Goal: Task Accomplishment & Management: Complete application form

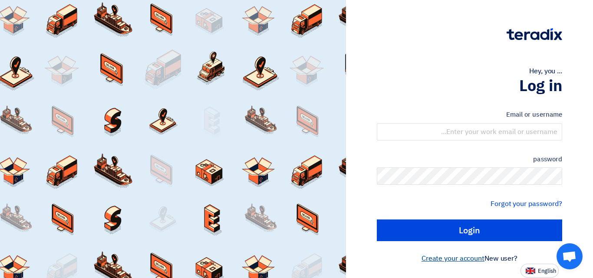
click at [451, 262] on font "Create your account" at bounding box center [453, 259] width 63 height 10
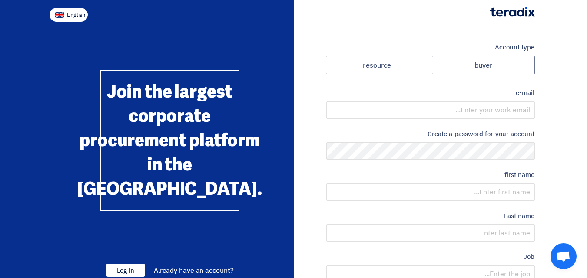
click at [73, 13] on font "English" at bounding box center [76, 15] width 18 height 8
type input "Register"
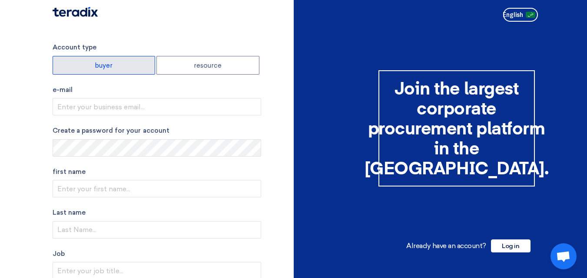
click at [123, 64] on label "buyer" at bounding box center [104, 65] width 103 height 19
click at [123, 64] on input "buyer" at bounding box center [104, 64] width 102 height 17
radio input "true"
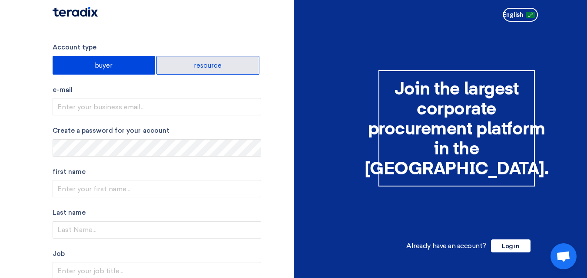
click at [182, 65] on label "resource" at bounding box center [207, 65] width 103 height 19
click at [182, 65] on input "resource" at bounding box center [208, 64] width 102 height 17
radio input "true"
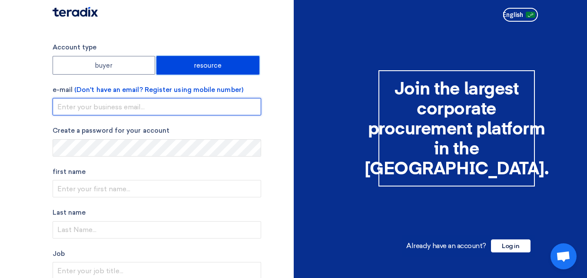
click at [121, 108] on input "email" at bounding box center [157, 106] width 209 height 17
type input "[EMAIL_ADDRESS][DOMAIN_NAME]"
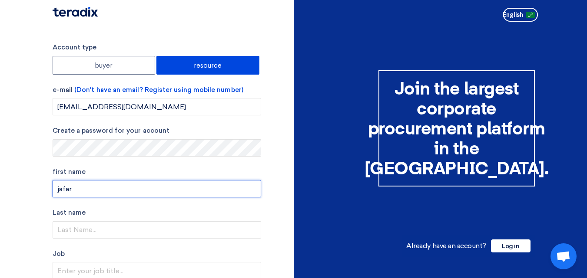
type input "jafar"
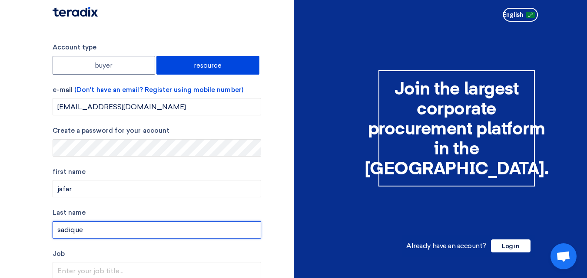
type input "sadique"
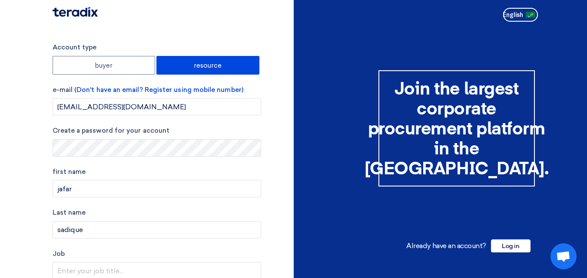
click at [9, 195] on section "Account type buyer resource e-mail (Don't have an email? Register using mobile …" at bounding box center [293, 252] width 587 height 455
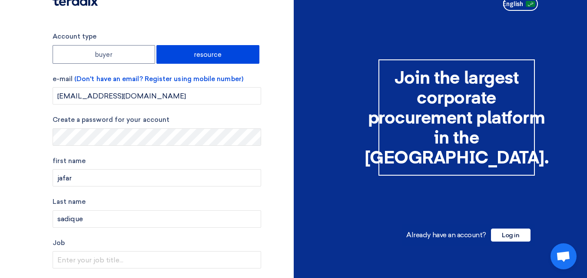
scroll to position [43, 0]
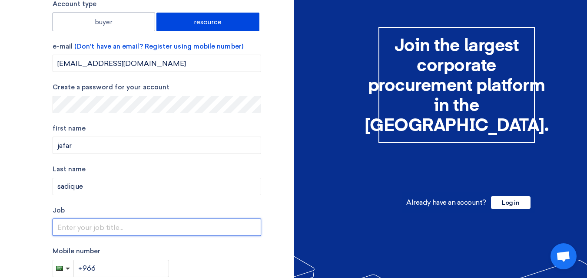
click at [92, 227] on input "text" at bounding box center [157, 227] width 209 height 17
type input "C"
type input "DCP Plant"
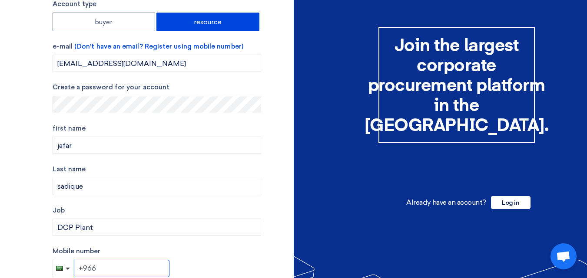
drag, startPoint x: 115, startPoint y: 269, endPoint x: 297, endPoint y: 225, distance: 186.8
click at [116, 269] on input "+966" at bounding box center [122, 268] width 96 height 17
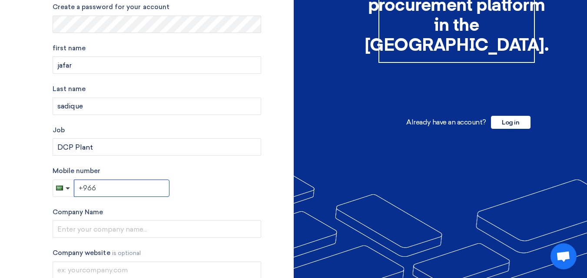
scroll to position [146, 0]
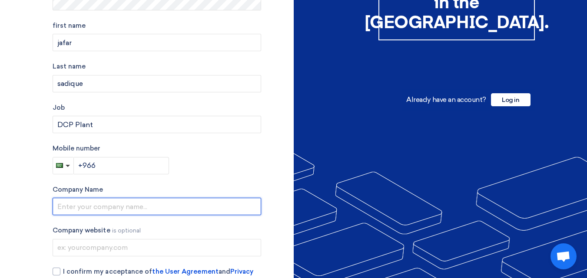
click at [130, 206] on input "text" at bounding box center [157, 206] width 209 height 17
type input "saudi thabreed company"
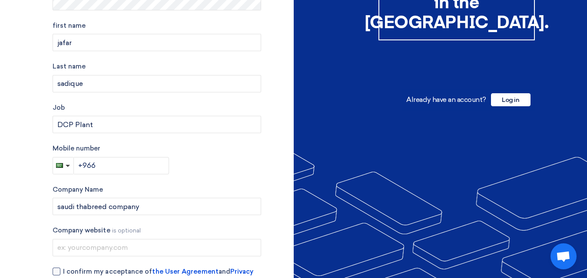
click at [55, 272] on div at bounding box center [57, 272] width 8 height 8
click at [63, 272] on input "I confirm my acceptance of the User Agreement and Privacy Policy ." at bounding box center [167, 275] width 209 height 17
checkbox input "true"
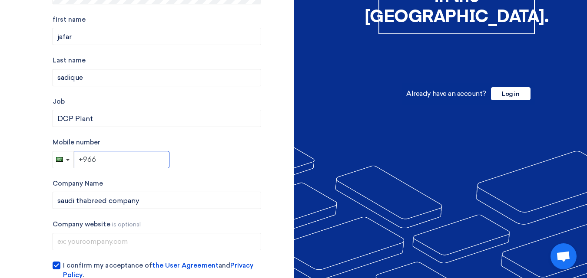
click at [139, 160] on input "+966" at bounding box center [122, 159] width 96 height 17
type input "[PHONE_NUMBER]"
drag, startPoint x: 285, startPoint y: 179, endPoint x: 393, endPoint y: 152, distance: 111.6
click at [285, 179] on div "Account type buyer resource e-mail (Don't have an email? Register using mobile …" at bounding box center [170, 100] width 248 height 420
click at [242, 162] on div "Mobile number [PHONE_NUMBER]" at bounding box center [157, 153] width 209 height 31
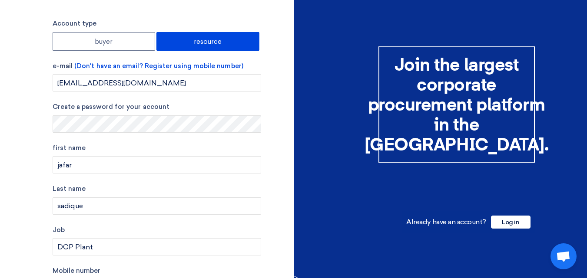
scroll to position [20, 0]
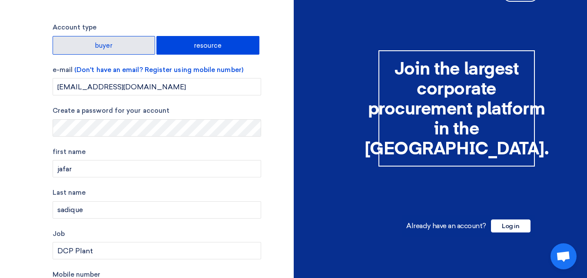
click at [120, 45] on label "buyer" at bounding box center [104, 45] width 103 height 19
click at [120, 45] on input "buyer" at bounding box center [104, 44] width 102 height 17
radio input "true"
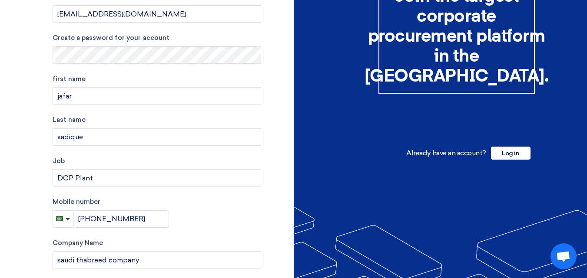
scroll to position [202, 0]
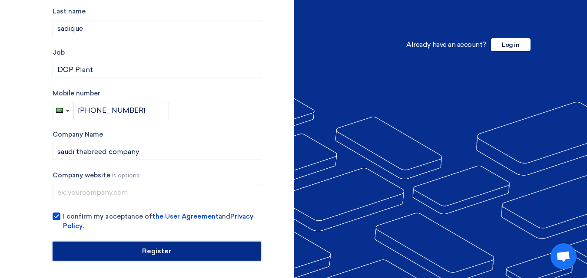
click at [142, 248] on input "Register" at bounding box center [157, 251] width 209 height 19
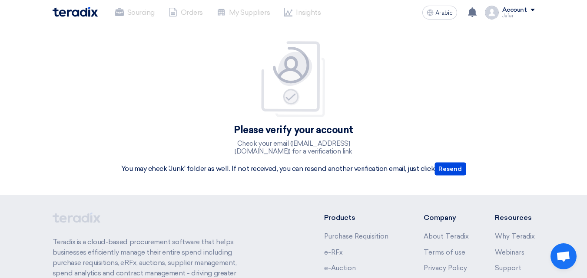
click at [82, 7] on img at bounding box center [75, 12] width 45 height 10
click at [504, 10] on font "Account" at bounding box center [514, 9] width 25 height 7
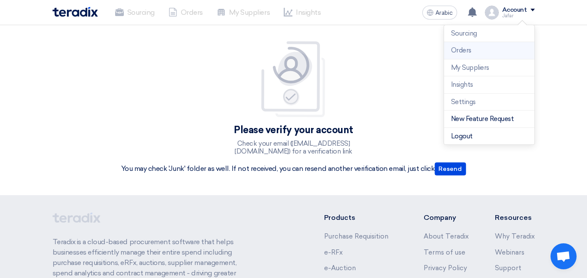
click at [454, 53] on li "Orders" at bounding box center [489, 50] width 90 height 17
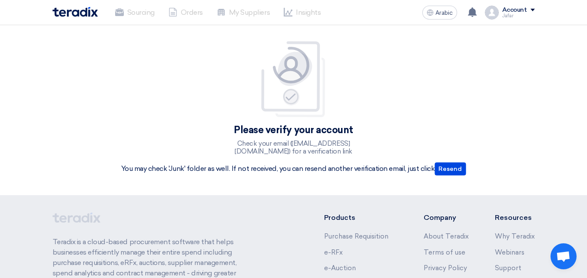
click at [505, 16] on font "Jafar" at bounding box center [507, 16] width 11 height 6
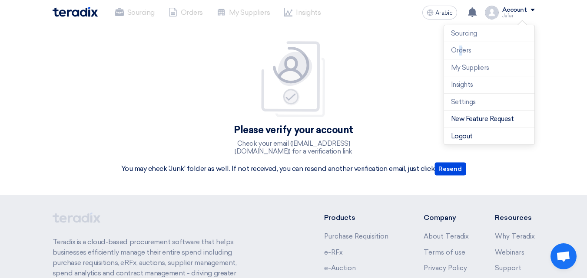
click at [461, 48] on li "Orders" at bounding box center [489, 50] width 90 height 17
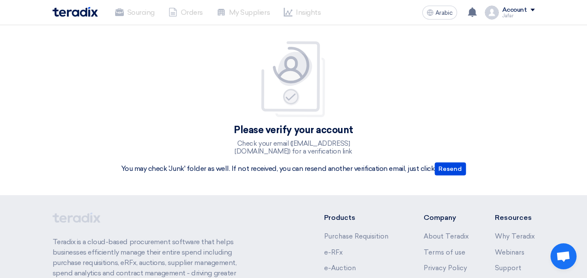
drag, startPoint x: 507, startPoint y: 14, endPoint x: 488, endPoint y: 24, distance: 21.0
click at [505, 14] on font "Jafar" at bounding box center [507, 16] width 11 height 6
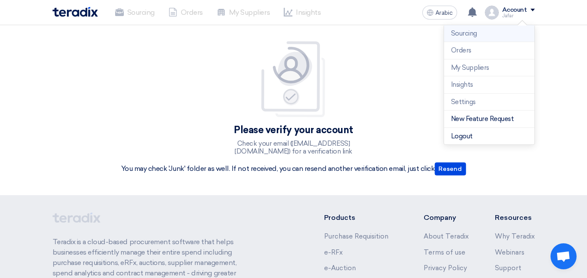
click at [483, 32] on li "Sourcing" at bounding box center [489, 33] width 90 height 17
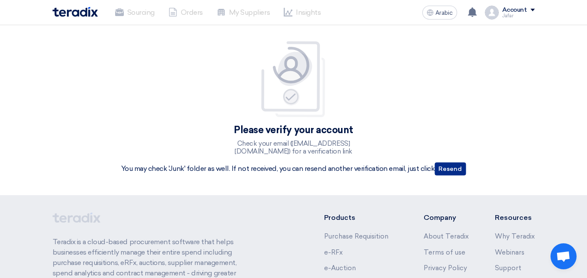
drag, startPoint x: 442, startPoint y: 174, endPoint x: 334, endPoint y: 199, distance: 111.1
click at [341, 204] on app-shell "Sourcing Orders My Suppliers Insights Arabic A Your notification list is empty" at bounding box center [293, 208] width 587 height 367
click at [315, 172] on font "You may check 'Junk' folder as well. If not received, you can resend another ve…" at bounding box center [278, 169] width 314 height 8
click at [444, 167] on font "Resend" at bounding box center [449, 169] width 23 height 7
click at [62, 10] on img at bounding box center [75, 12] width 45 height 10
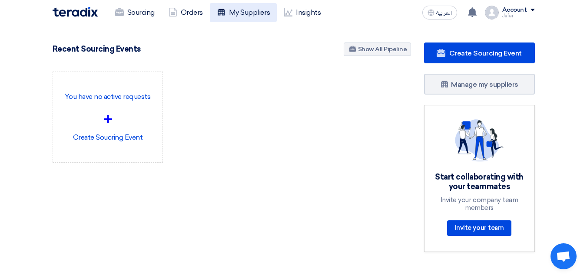
click at [243, 16] on link "My Suppliers" at bounding box center [243, 12] width 67 height 19
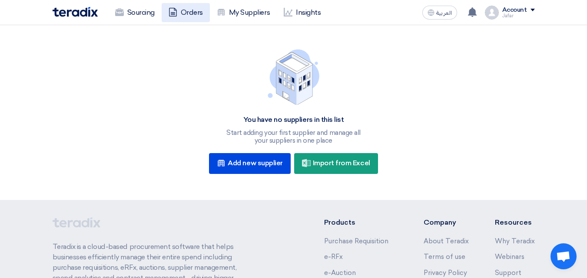
click at [193, 11] on link "Orders" at bounding box center [186, 12] width 48 height 19
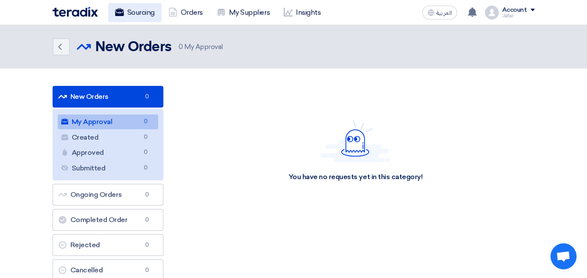
click at [150, 15] on link "Sourcing" at bounding box center [134, 12] width 53 height 19
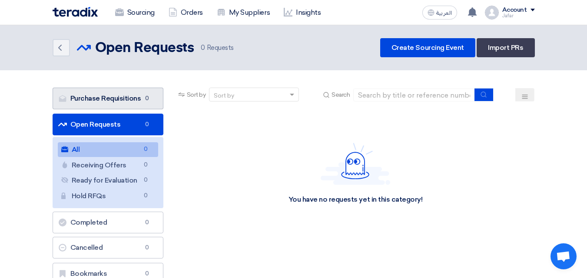
click at [107, 104] on link "Purchase Requisitions Purchase Requisitions 0" at bounding box center [108, 99] width 111 height 22
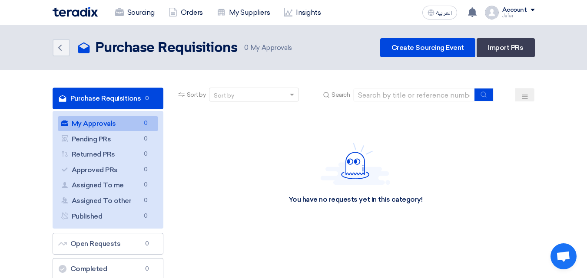
click at [212, 170] on div "You have no requests yet in this category!" at bounding box center [355, 174] width 358 height 130
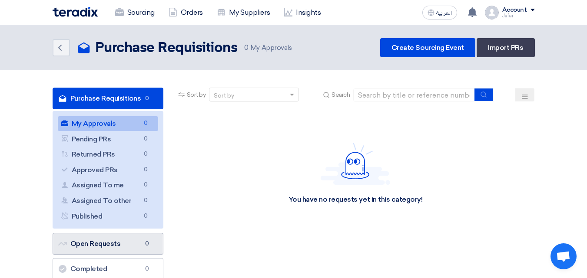
click at [109, 243] on link "Open Requests Open Requests 0" at bounding box center [108, 244] width 111 height 22
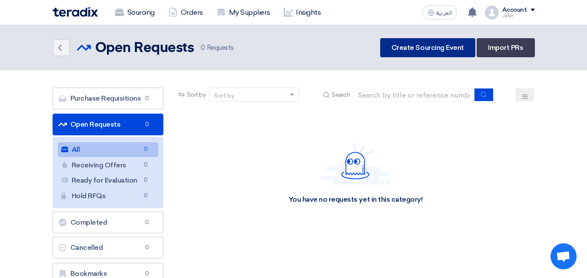
click at [422, 50] on link "Create Sourcing Event" at bounding box center [427, 47] width 95 height 19
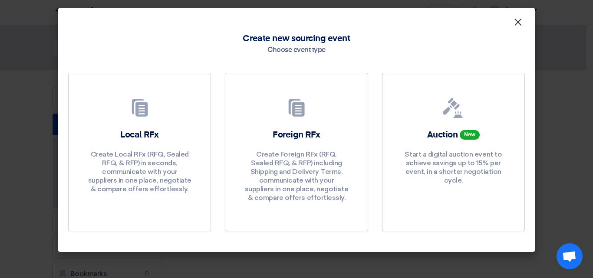
click at [519, 23] on span "×" at bounding box center [518, 24] width 9 height 17
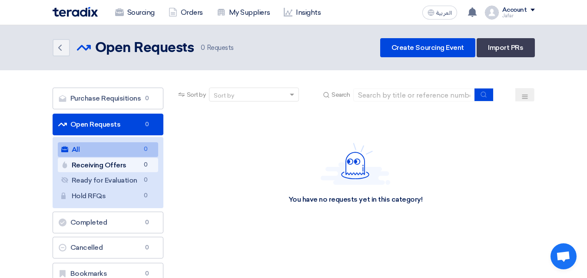
click at [100, 164] on link "Receiving Offers Receiving Offers 0" at bounding box center [108, 165] width 100 height 15
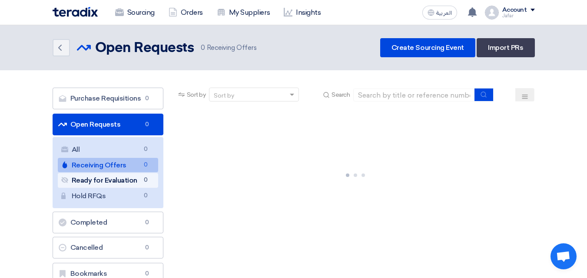
click at [101, 180] on link "Ready for Evaluation Ready for Evaluation 0" at bounding box center [108, 180] width 100 height 15
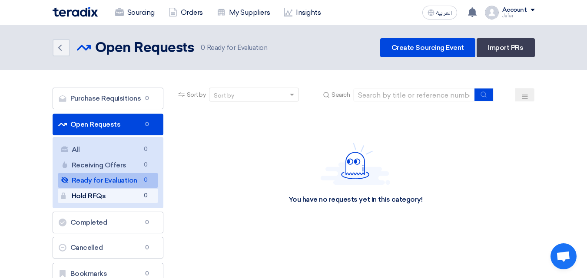
click at [105, 198] on link "Hold RFQs Hold RFQs 0" at bounding box center [108, 196] width 100 height 15
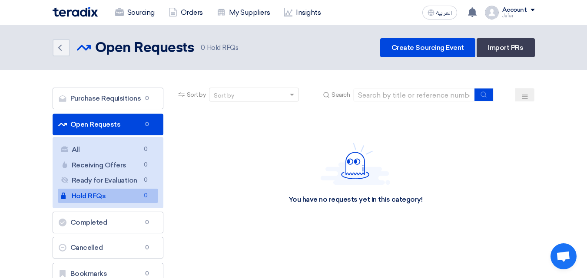
click at [530, 11] on div "Account" at bounding box center [518, 10] width 33 height 7
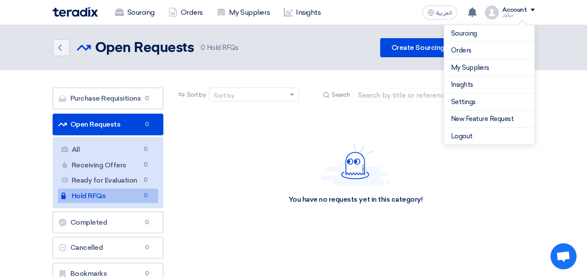
click at [562, 16] on nav "Sourcing Orders My Suppliers Insights العربية ع Your notification list is empty" at bounding box center [293, 12] width 587 height 25
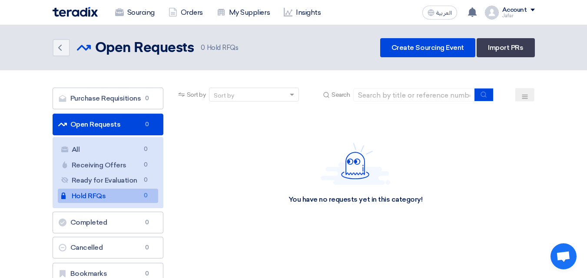
click at [533, 9] on span at bounding box center [532, 10] width 4 height 3
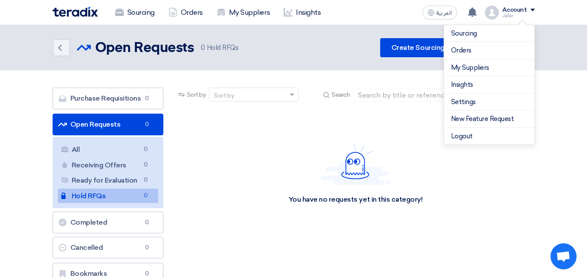
click at [554, 31] on header "Back Open Requests Open Requests 0" at bounding box center [293, 47] width 587 height 45
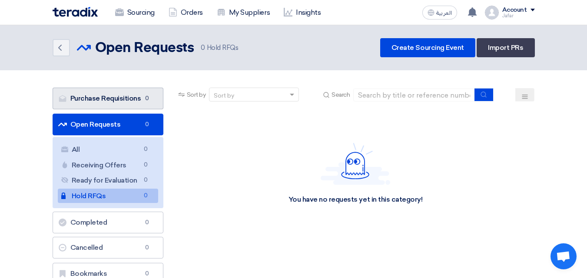
click at [92, 99] on link "Purchase Requisitions Purchase Requisitions 0" at bounding box center [108, 99] width 111 height 22
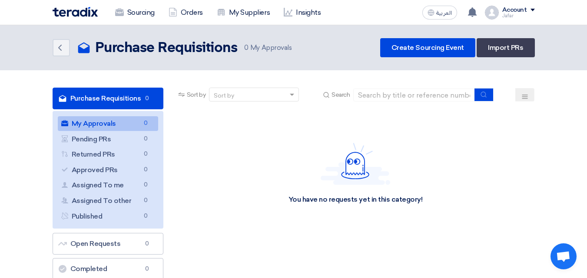
click at [514, 9] on div "Account" at bounding box center [514, 10] width 25 height 7
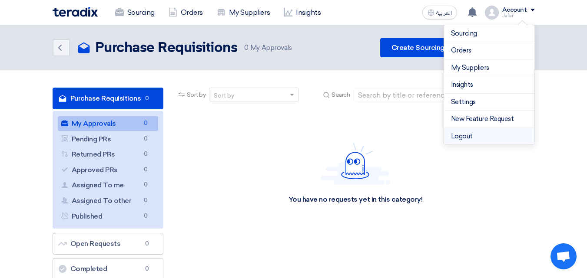
click at [465, 137] on li "Logout" at bounding box center [489, 136] width 90 height 17
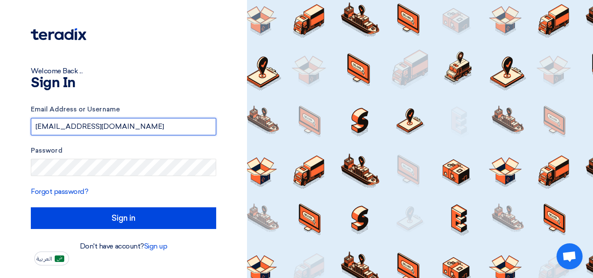
click at [96, 125] on input "[EMAIL_ADDRESS][DOMAIN_NAME]" at bounding box center [124, 126] width 186 height 17
click at [96, 127] on input "[EMAIL_ADDRESS][DOMAIN_NAME]" at bounding box center [124, 126] width 186 height 17
type input "t"
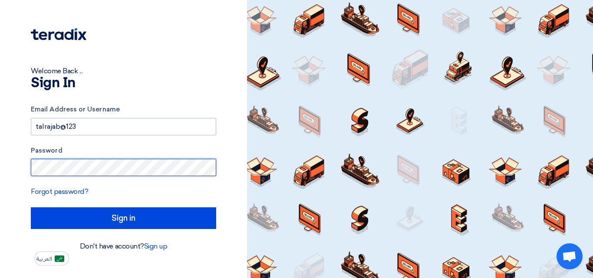
click at [31, 208] on input "Sign in" at bounding box center [124, 219] width 186 height 22
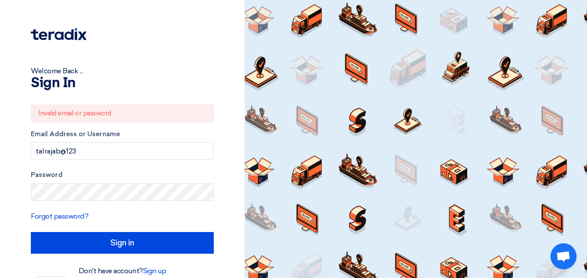
drag, startPoint x: 140, startPoint y: 129, endPoint x: 150, endPoint y: 126, distance: 10.6
click at [145, 127] on form "Invalid email or password Email Address or Username talrajab@123 Password Forgo…" at bounding box center [122, 179] width 183 height 149
click at [110, 151] on input "talrajab@123" at bounding box center [122, 151] width 183 height 17
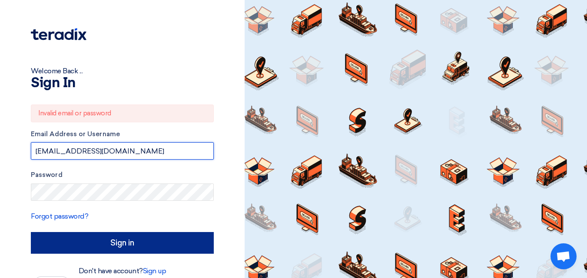
type input "talrajab@stom.sa"
click at [125, 239] on input "Sign in" at bounding box center [122, 243] width 183 height 22
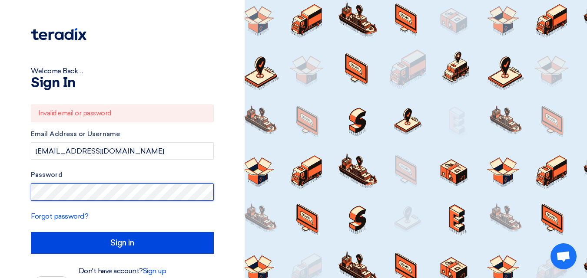
click at [31, 232] on input "Sign in" at bounding box center [122, 243] width 183 height 22
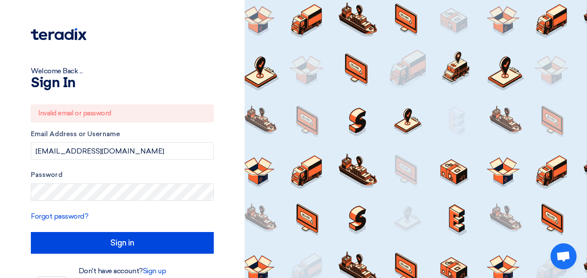
click at [130, 76] on div "Welcome Back ..." at bounding box center [122, 71] width 183 height 10
click at [156, 272] on link "Sign up" at bounding box center [154, 271] width 23 height 8
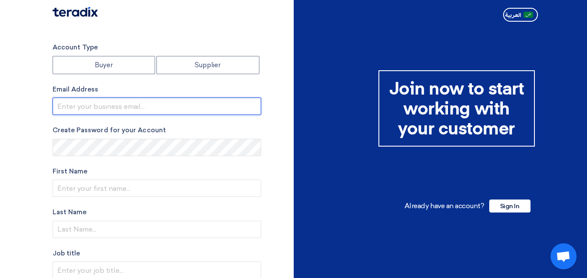
type input "[EMAIL_ADDRESS][DOMAIN_NAME]"
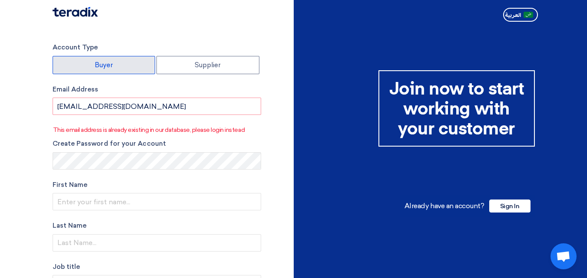
click at [96, 65] on label "Buyer" at bounding box center [104, 65] width 103 height 18
click at [96, 65] on input "Buyer" at bounding box center [104, 64] width 102 height 17
radio input "true"
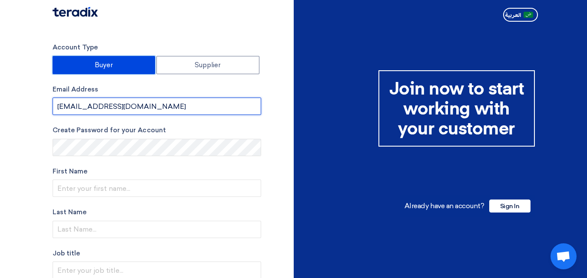
click at [113, 105] on input "[EMAIL_ADDRESS][DOMAIN_NAME]" at bounding box center [157, 106] width 209 height 17
click at [115, 103] on input "[EMAIL_ADDRESS][DOMAIN_NAME]" at bounding box center [157, 106] width 209 height 17
drag, startPoint x: 115, startPoint y: 103, endPoint x: 113, endPoint y: 110, distance: 7.1
click at [114, 110] on input "[EMAIL_ADDRESS][DOMAIN_NAME]" at bounding box center [157, 106] width 209 height 17
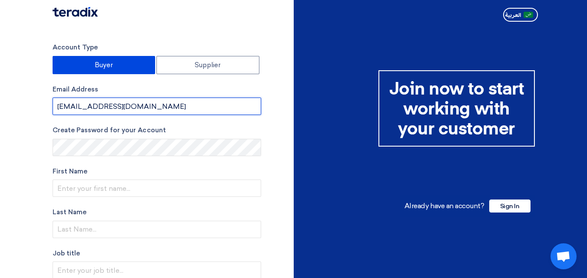
click at [103, 108] on input "[EMAIL_ADDRESS][DOMAIN_NAME]" at bounding box center [157, 106] width 209 height 17
paste input "email"
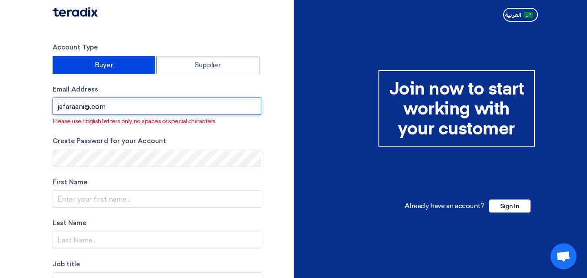
drag, startPoint x: 118, startPoint y: 105, endPoint x: 36, endPoint y: 109, distance: 82.6
click at [36, 110] on section "Account Type Buyer Supplier Email Address jafaraani@.com Please use English let…" at bounding box center [293, 252] width 587 height 455
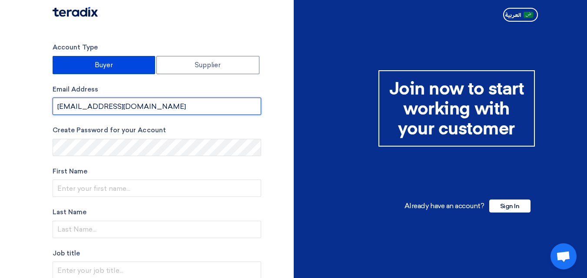
type input "talrajab@stom.sa"
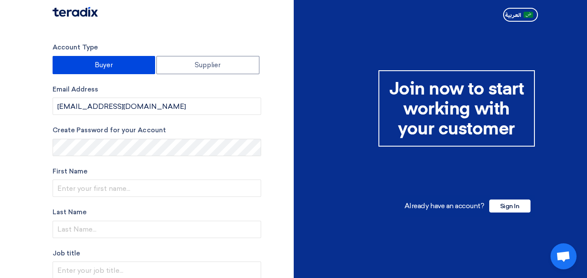
drag, startPoint x: 90, startPoint y: 159, endPoint x: 93, endPoint y: 147, distance: 12.1
click at [93, 136] on label "Create Password for your Account" at bounding box center [157, 131] width 209 height 10
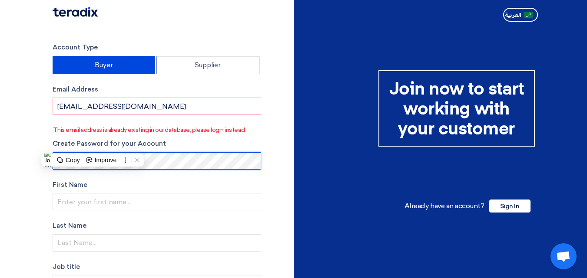
click at [26, 170] on section "Account Type Buyer Supplier Email Address talrajab@stom.sa This email address i…" at bounding box center [293, 254] width 587 height 458
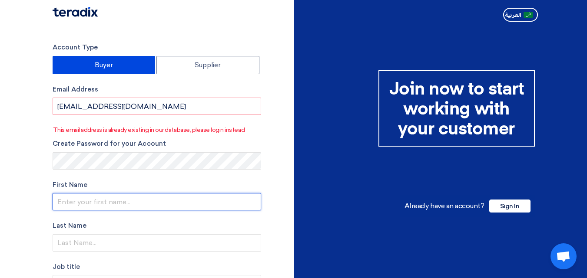
click at [63, 205] on input "text" at bounding box center [157, 201] width 209 height 17
type input "Thamer"
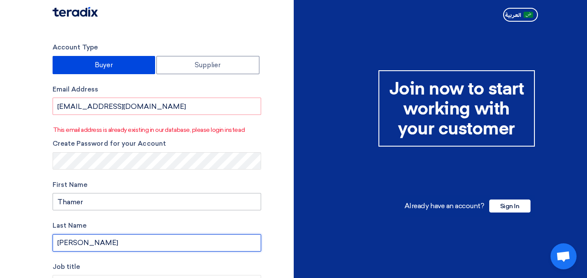
type input "Alrajab"
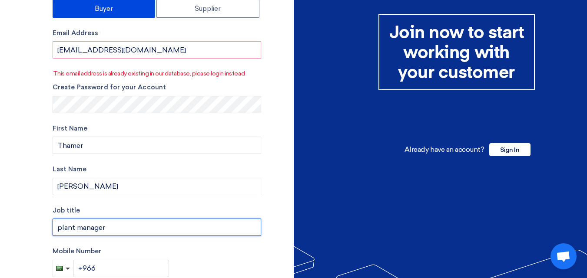
scroll to position [58, 0]
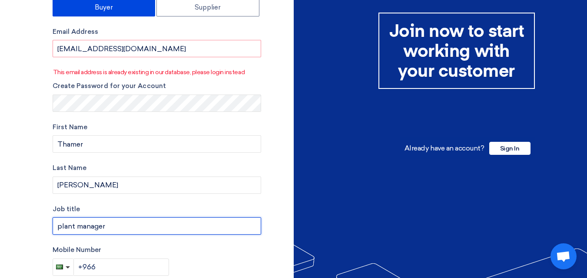
type input "plant manager"
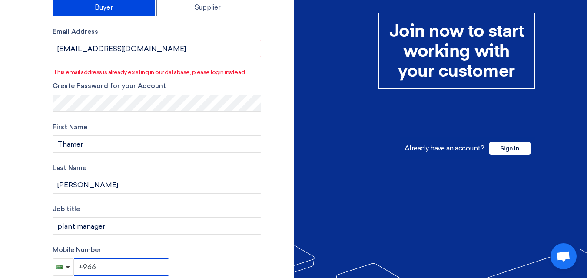
click at [137, 265] on input "+966" at bounding box center [122, 267] width 96 height 17
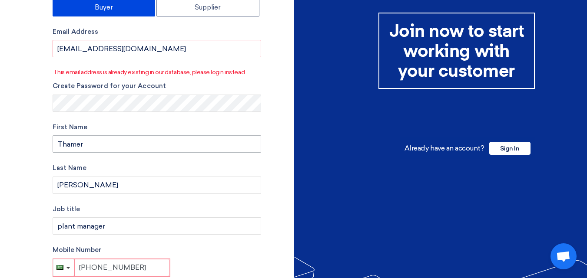
type input "+966 5315"
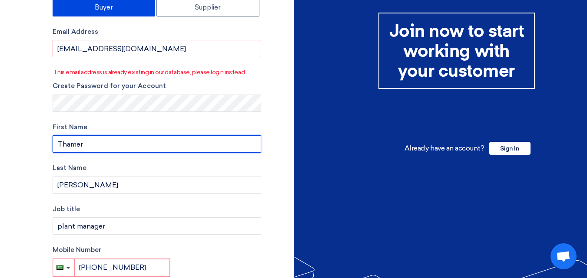
click at [213, 140] on input "Thamer" at bounding box center [157, 144] width 209 height 17
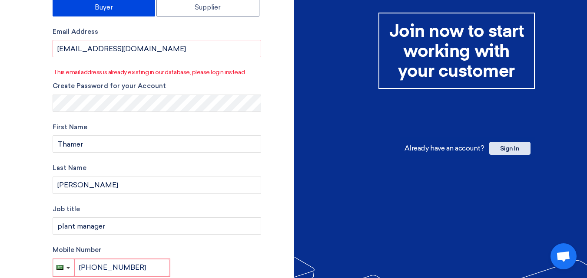
click at [513, 152] on span "Sign In" at bounding box center [509, 148] width 41 height 13
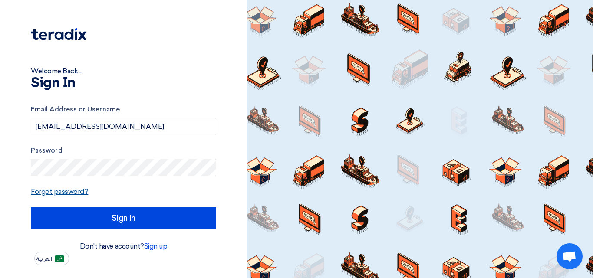
click at [73, 190] on link "Forgot password?" at bounding box center [59, 192] width 57 height 8
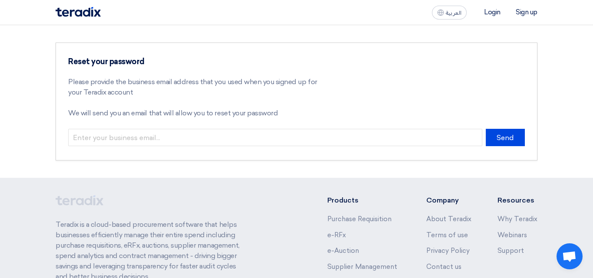
click at [73, 190] on footer "Teradix is a cloud-based procurement software that helps businesses efficiently…" at bounding box center [296, 276] width 593 height 197
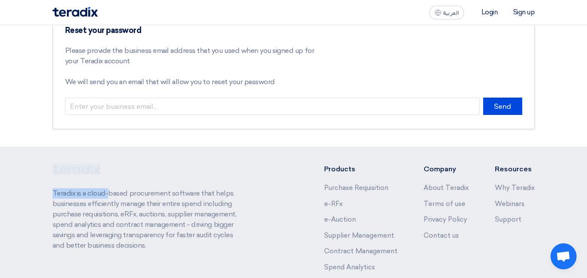
scroll to position [10, 0]
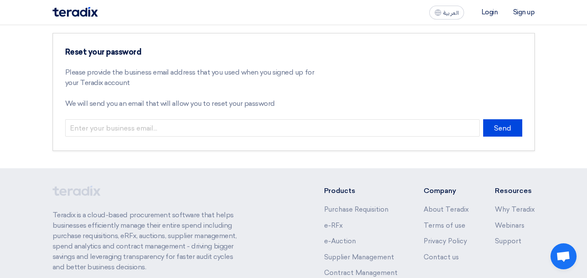
click at [478, 20] on div "العربية ع Login Sign up" at bounding box center [293, 12] width 495 height 25
click at [489, 20] on div "العربية ع Login Sign up" at bounding box center [293, 12] width 495 height 25
click at [484, 10] on li "Login" at bounding box center [489, 12] width 17 height 8
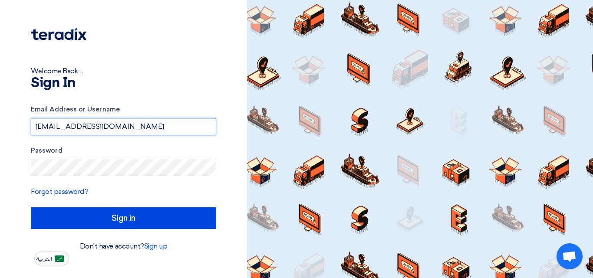
drag, startPoint x: 119, startPoint y: 130, endPoint x: 0, endPoint y: 129, distance: 119.5
click at [0, 129] on div "Welcome Back ... Sign In Email Address or Username jafaraani@gmail.com Password…" at bounding box center [123, 139] width 247 height 278
type input "talrajab@stom.sa"
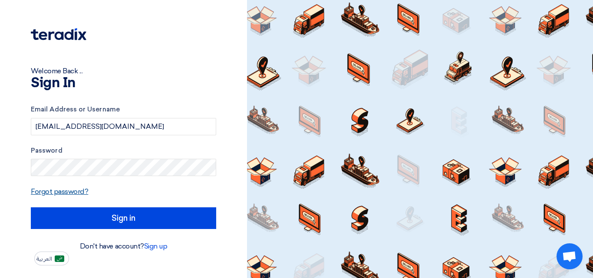
click at [64, 193] on link "Forgot password?" at bounding box center [59, 192] width 57 height 8
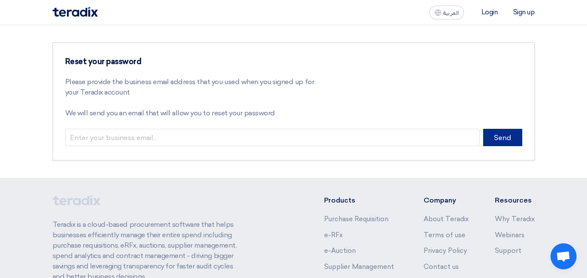
click at [507, 143] on button "Send" at bounding box center [502, 137] width 39 height 17
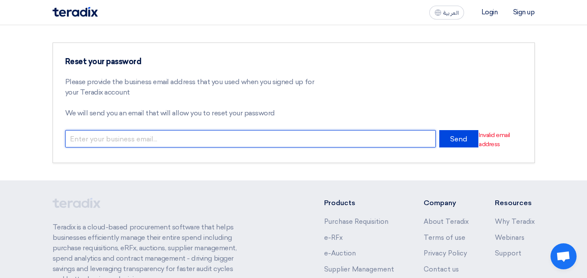
click at [208, 143] on input "email" at bounding box center [250, 138] width 371 height 17
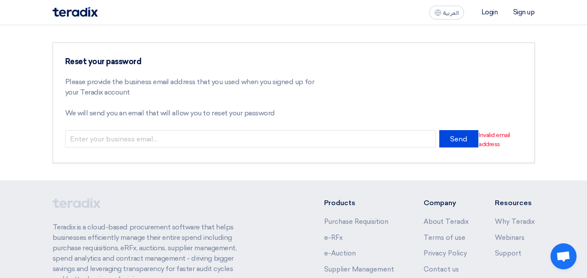
drag, startPoint x: 6, startPoint y: 0, endPoint x: 187, endPoint y: 61, distance: 191.5
click at [188, 61] on h3 "Reset your password" at bounding box center [191, 62] width 252 height 10
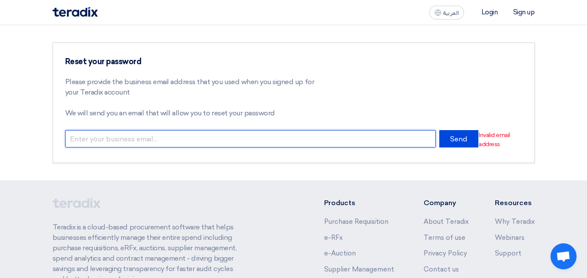
click at [100, 136] on input "email" at bounding box center [250, 138] width 371 height 17
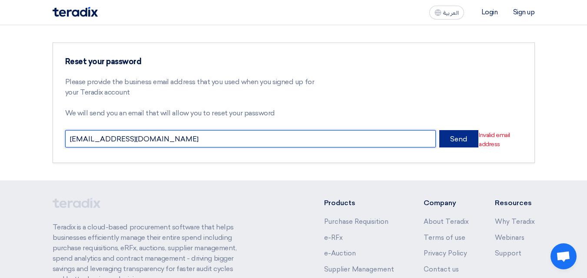
type input "talrajab@stom.sa"
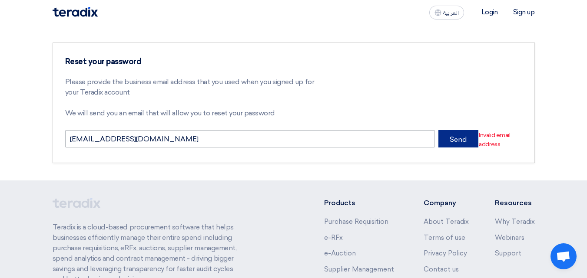
click at [455, 144] on button "Send" at bounding box center [458, 138] width 40 height 17
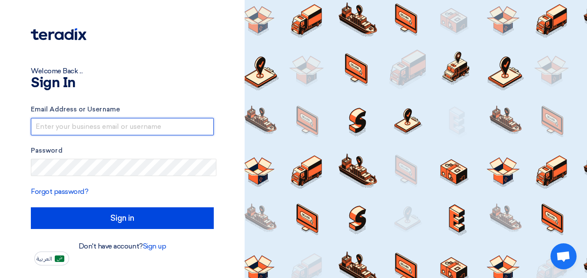
type input "[EMAIL_ADDRESS][DOMAIN_NAME]"
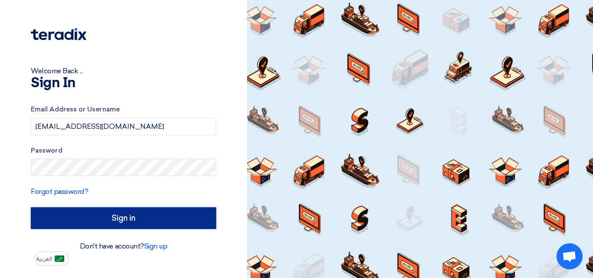
click at [128, 219] on input "Sign in" at bounding box center [124, 219] width 186 height 22
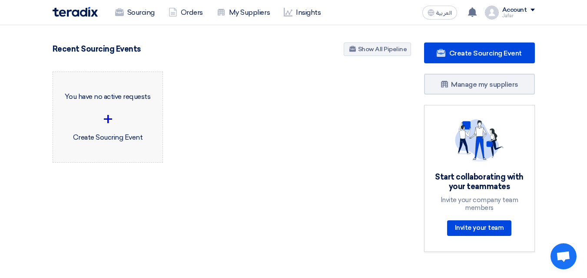
click at [109, 118] on div "+" at bounding box center [108, 119] width 96 height 26
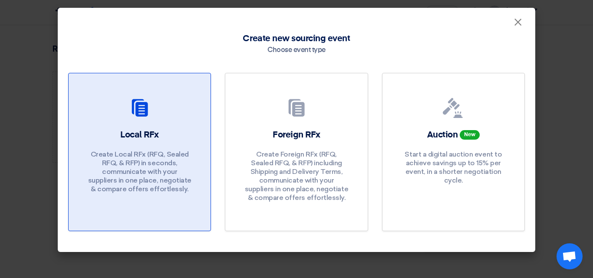
click at [169, 175] on p "Create Local RFx (RFQ, Sealed RFQ, & RFP) in seconds, communicate with your sup…" at bounding box center [140, 171] width 104 height 43
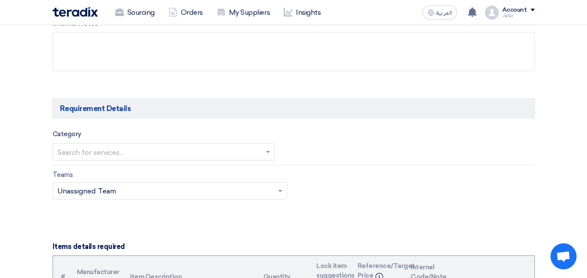
scroll to position [437, 0]
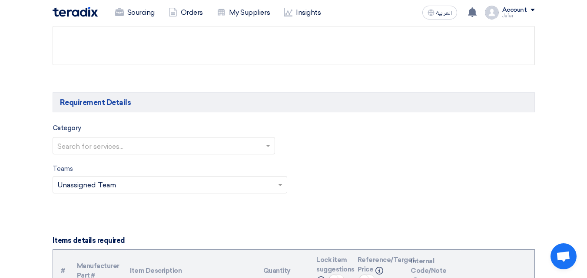
click at [269, 149] on span at bounding box center [269, 146] width 11 height 10
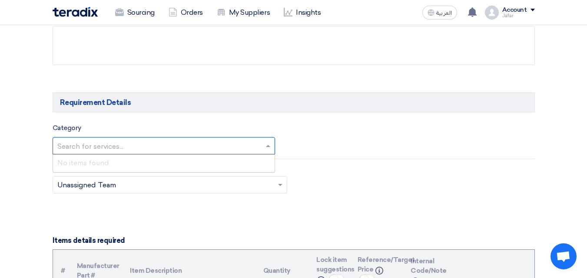
click at [269, 149] on span at bounding box center [269, 146] width 11 height 10
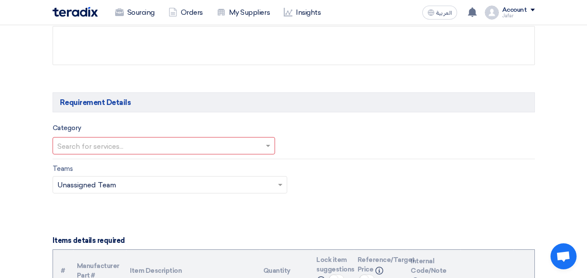
click at [336, 140] on div "Category Search for services..." at bounding box center [293, 139] width 495 height 32
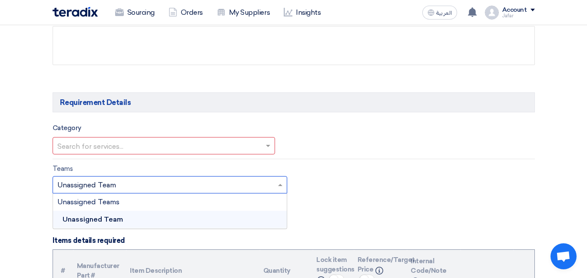
click at [281, 181] on span at bounding box center [281, 185] width 11 height 10
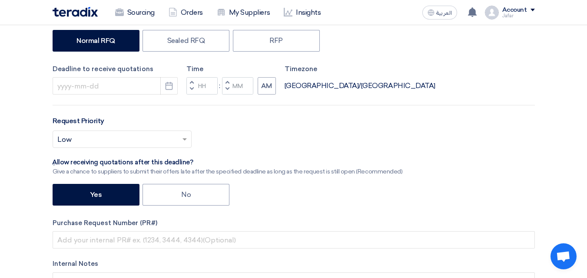
scroll to position [0, 0]
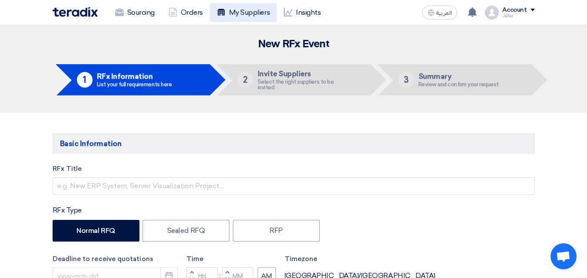
click at [252, 16] on link "My Suppliers" at bounding box center [243, 12] width 67 height 19
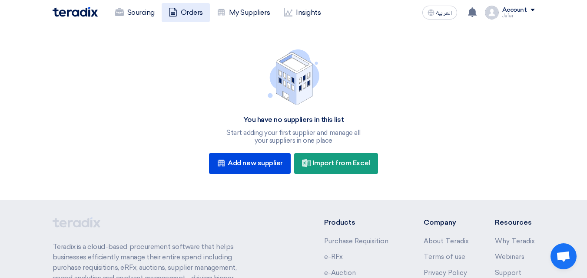
click at [202, 13] on link "Orders" at bounding box center [186, 12] width 48 height 19
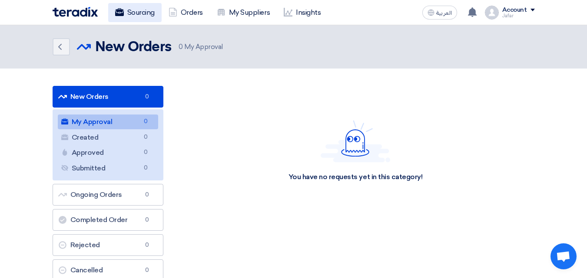
click at [141, 13] on link "Sourcing" at bounding box center [134, 12] width 53 height 19
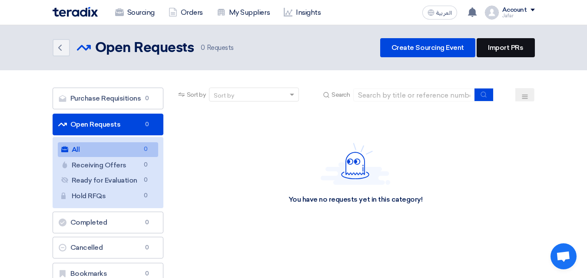
click at [499, 47] on link "Import PRs" at bounding box center [506, 47] width 58 height 19
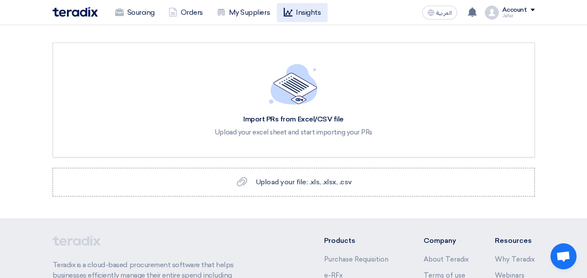
click at [297, 15] on link "Insights" at bounding box center [302, 12] width 51 height 19
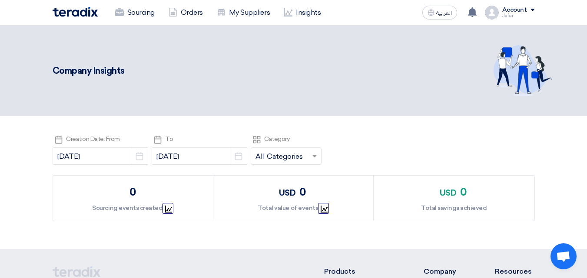
click at [90, 11] on img at bounding box center [75, 12] width 45 height 10
